Goal: Task Accomplishment & Management: Use online tool/utility

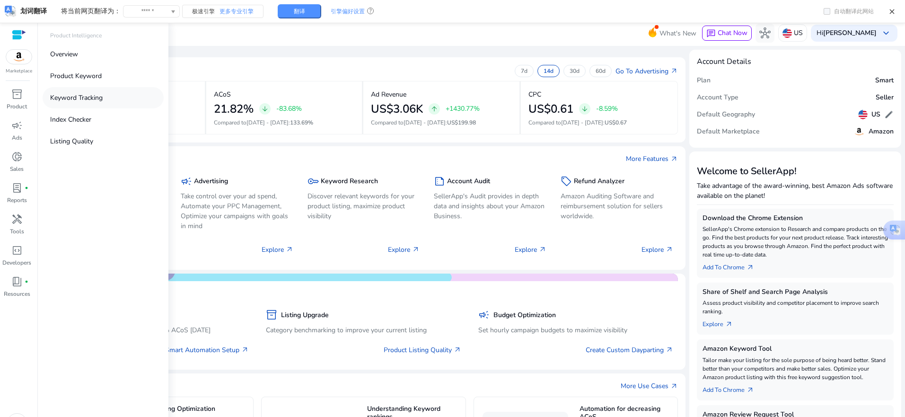
click at [86, 102] on p "Keyword Tracking" at bounding box center [76, 98] width 53 height 10
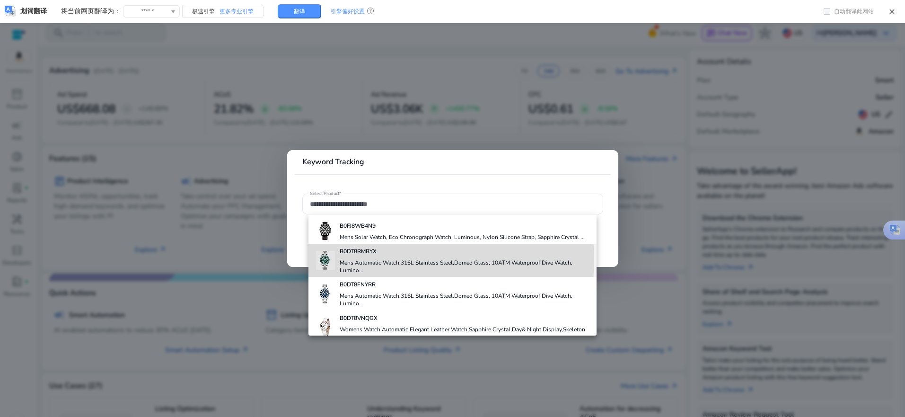
click at [374, 259] on h4 "Mens Automatic Watch,316L Stainless Steel,Domed Glass, 10ATM Waterproof Dive Wa…" at bounding box center [465, 266] width 250 height 15
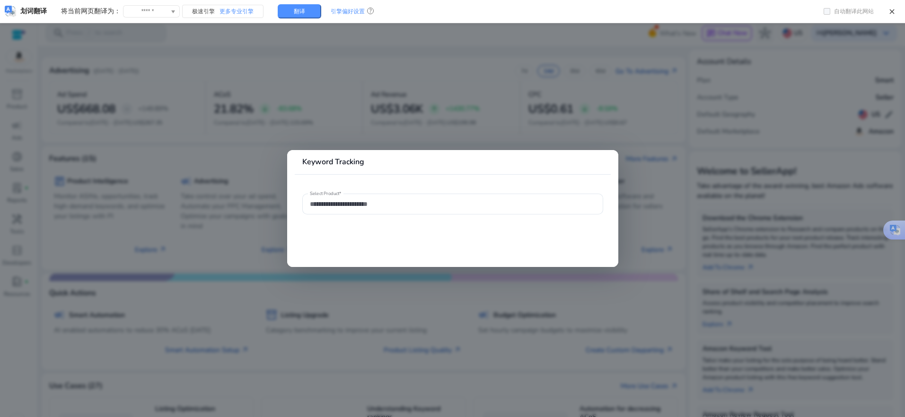
type input "**********"
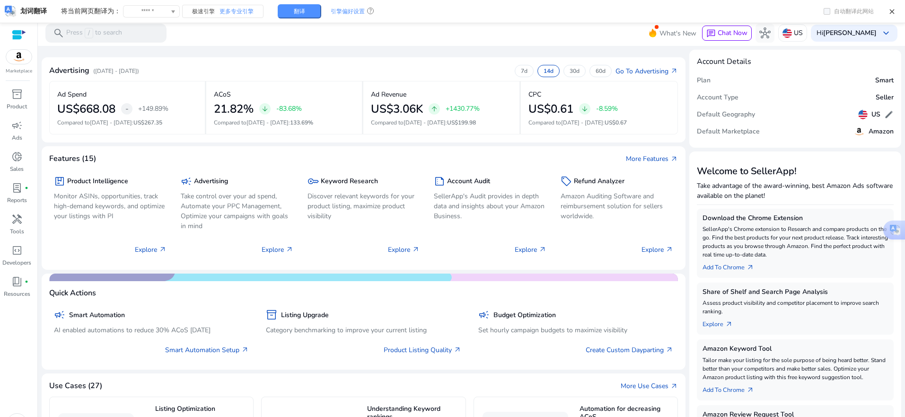
scroll to position [20, 0]
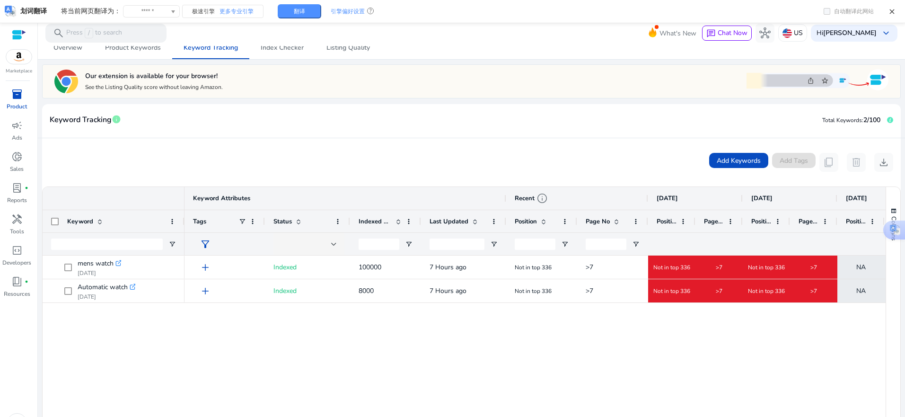
scroll to position [95, 0]
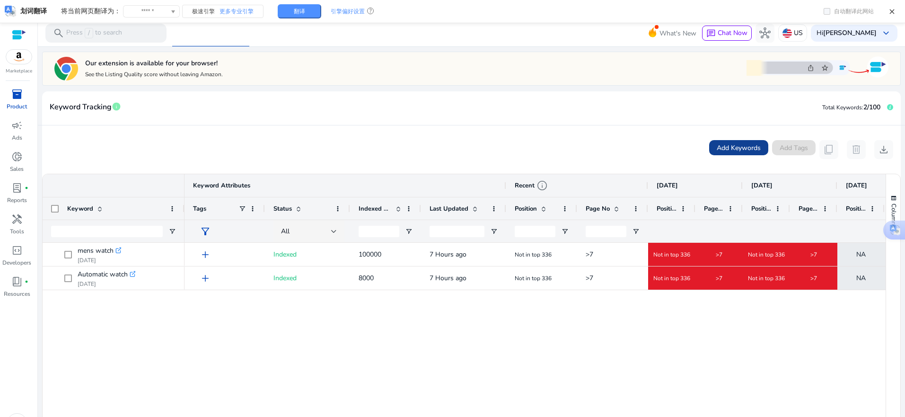
click at [739, 145] on span "Add Keywords" at bounding box center [739, 148] width 44 height 10
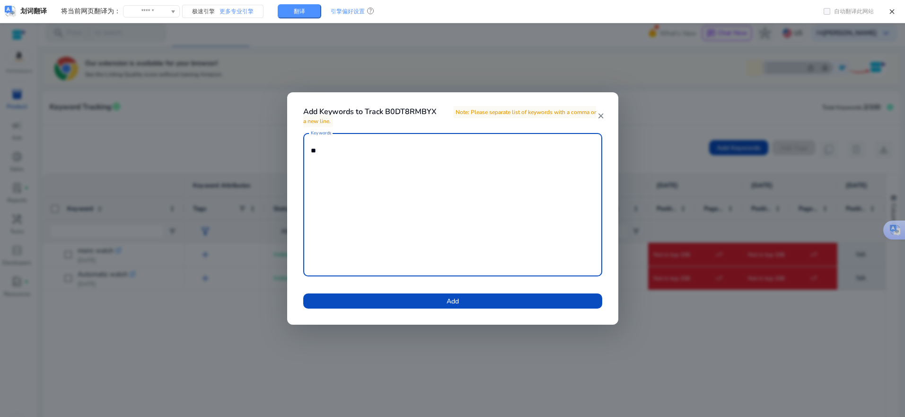
type textarea "*"
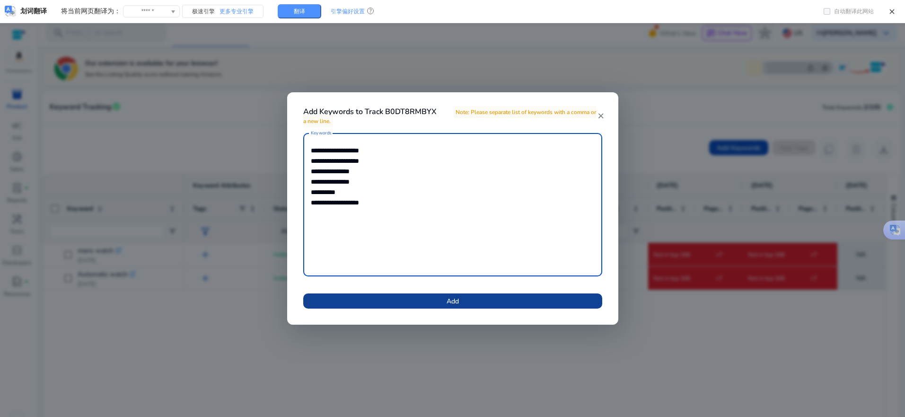
type textarea "**********"
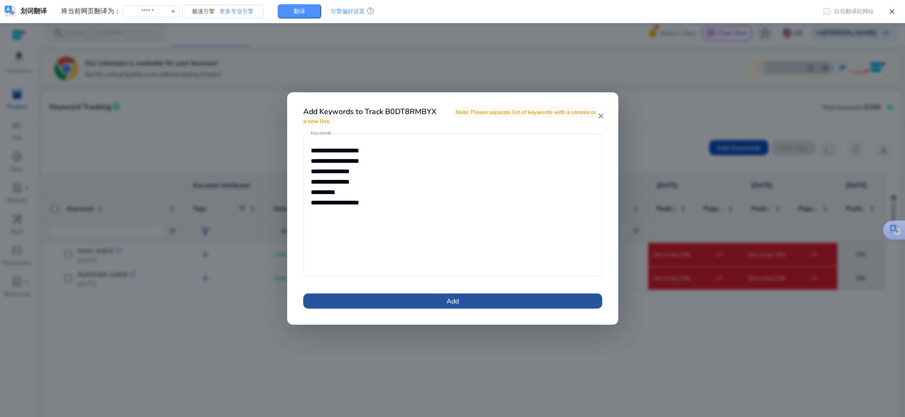
click at [497, 306] on span at bounding box center [452, 301] width 299 height 23
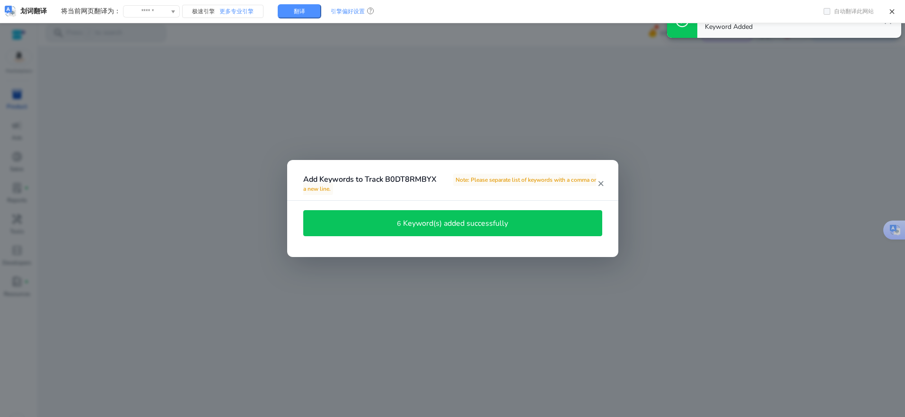
click at [601, 183] on mat-icon "close" at bounding box center [601, 183] width 8 height 9
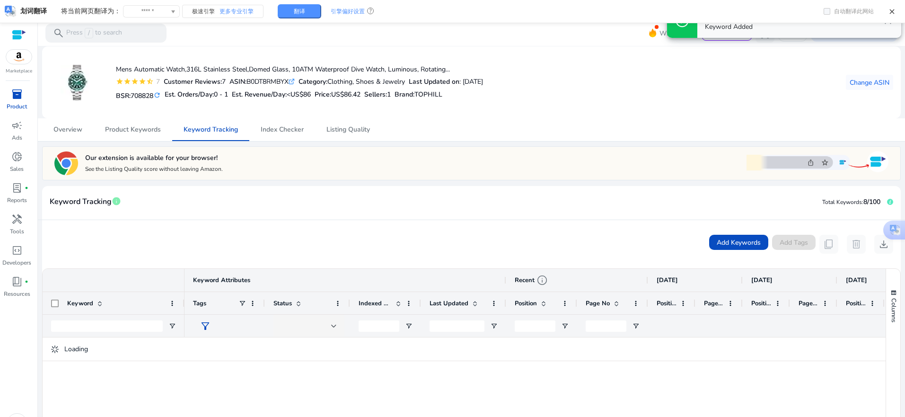
click at [497, 126] on div "Overview Product Keywords Keyword Tracking Index Checker Listing Quality" at bounding box center [471, 129] width 859 height 23
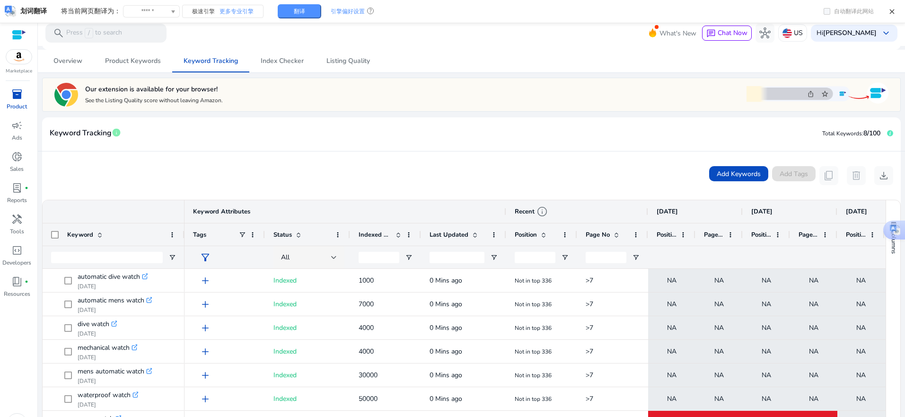
scroll to position [36, 0]
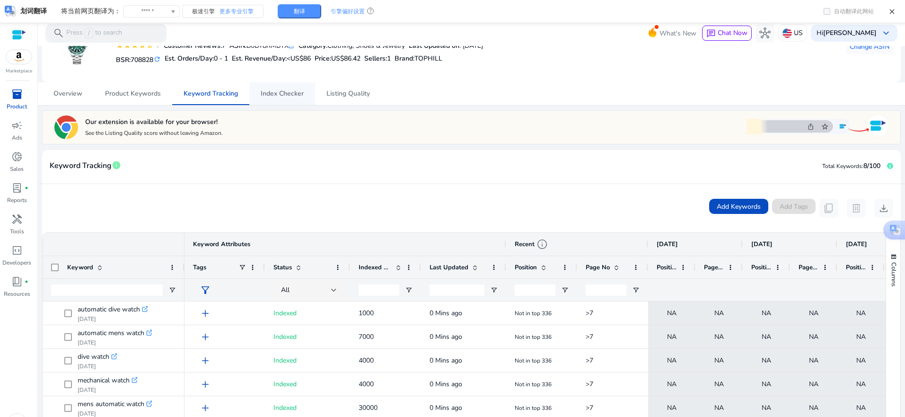
click at [281, 96] on span "Index Checker" at bounding box center [282, 93] width 43 height 7
